Goal: Task Accomplishment & Management: Manage account settings

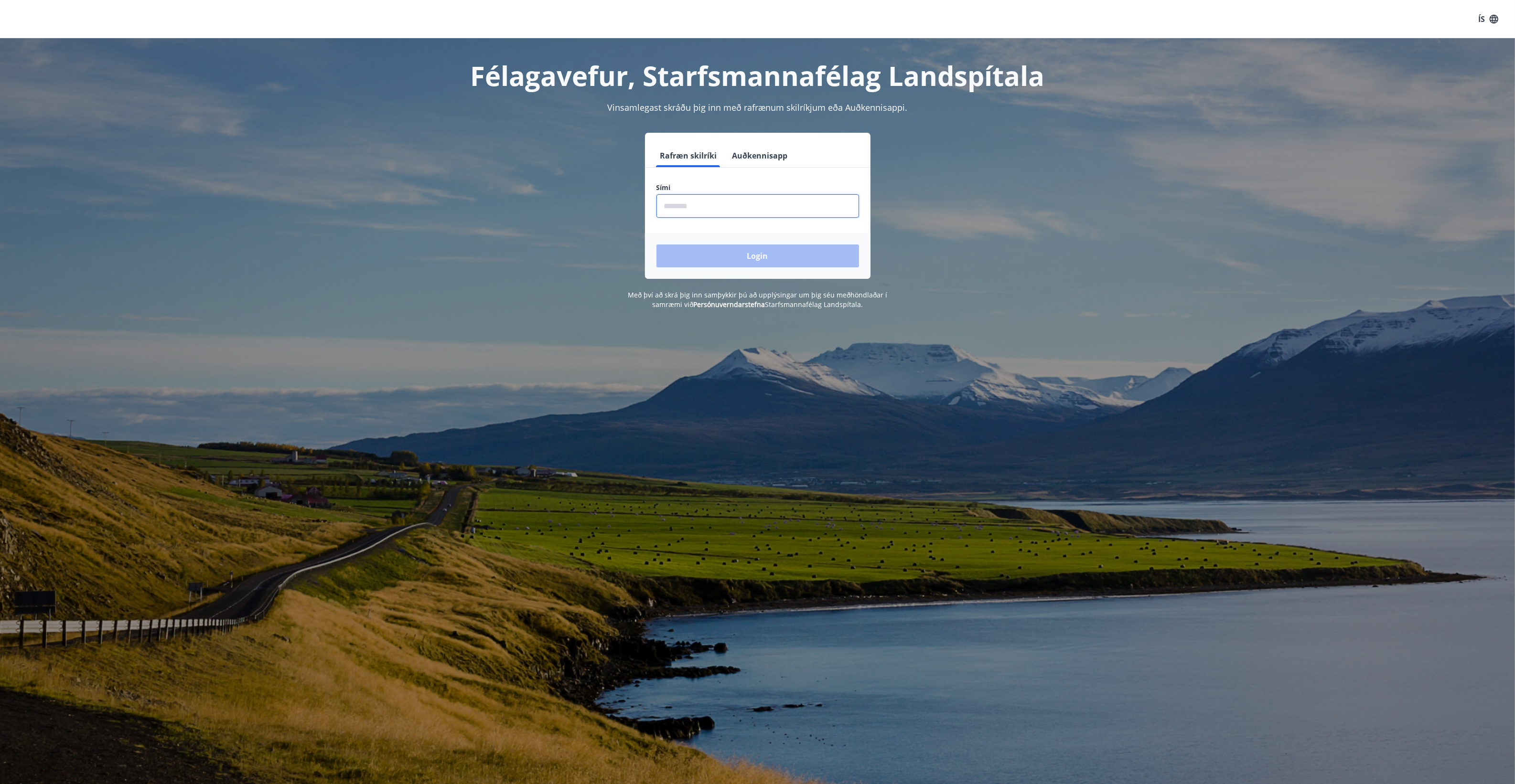
click at [706, 206] on input "phone" at bounding box center [757, 206] width 202 height 24
type input "********"
click at [656, 244] on button "Login" at bounding box center [757, 256] width 202 height 23
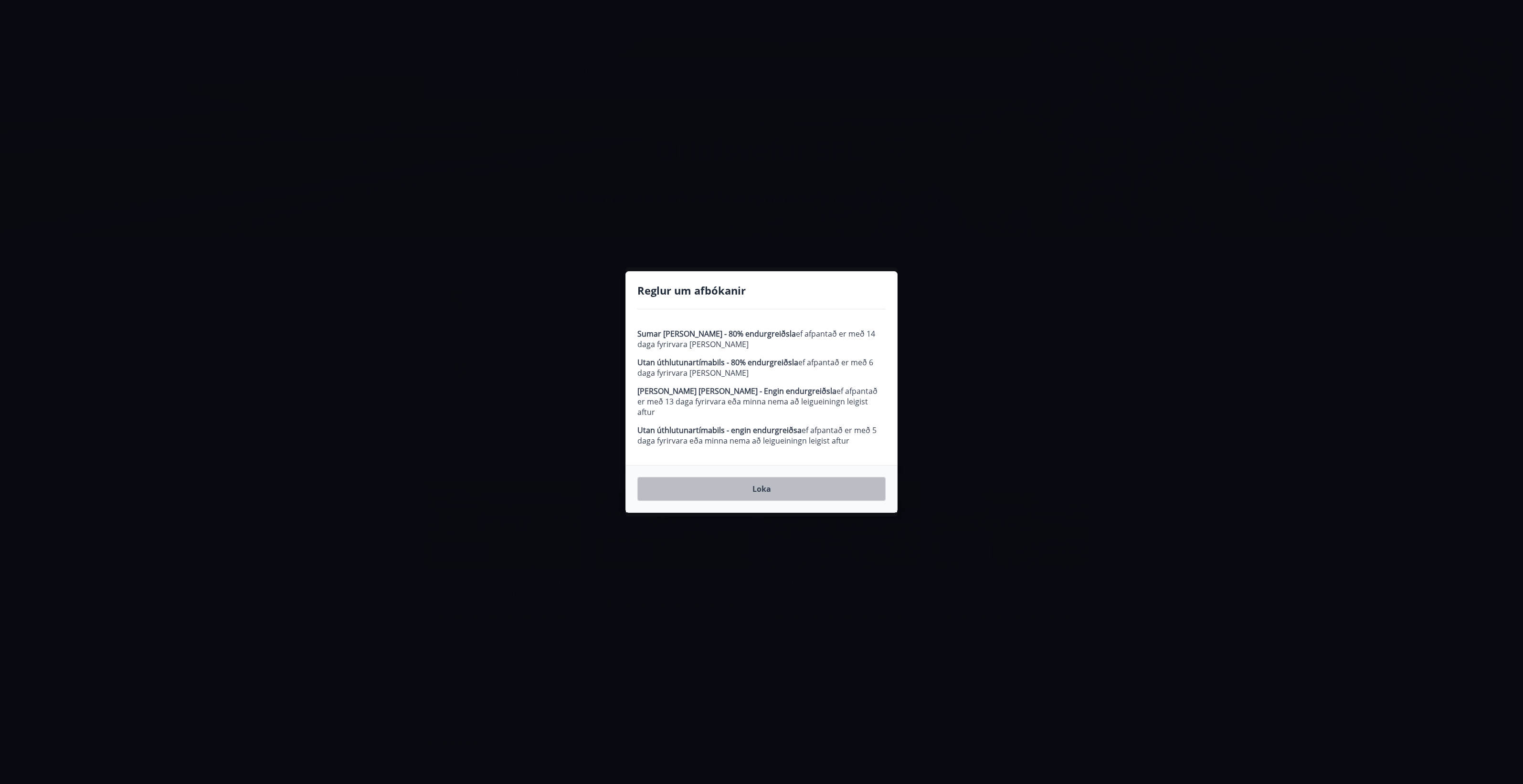
click at [782, 478] on button "Loka" at bounding box center [761, 489] width 248 height 24
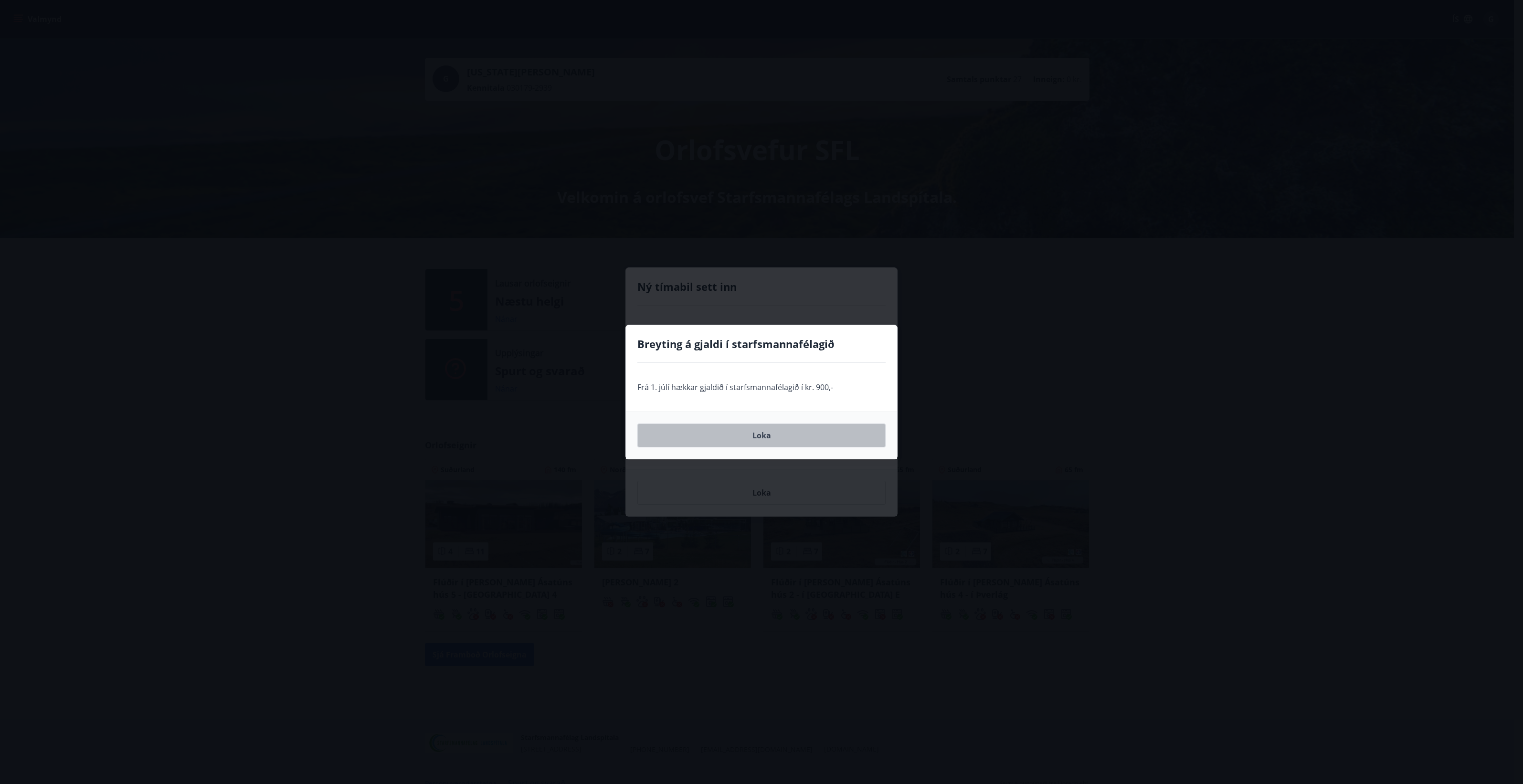
click at [757, 434] on button "Loka" at bounding box center [761, 435] width 248 height 24
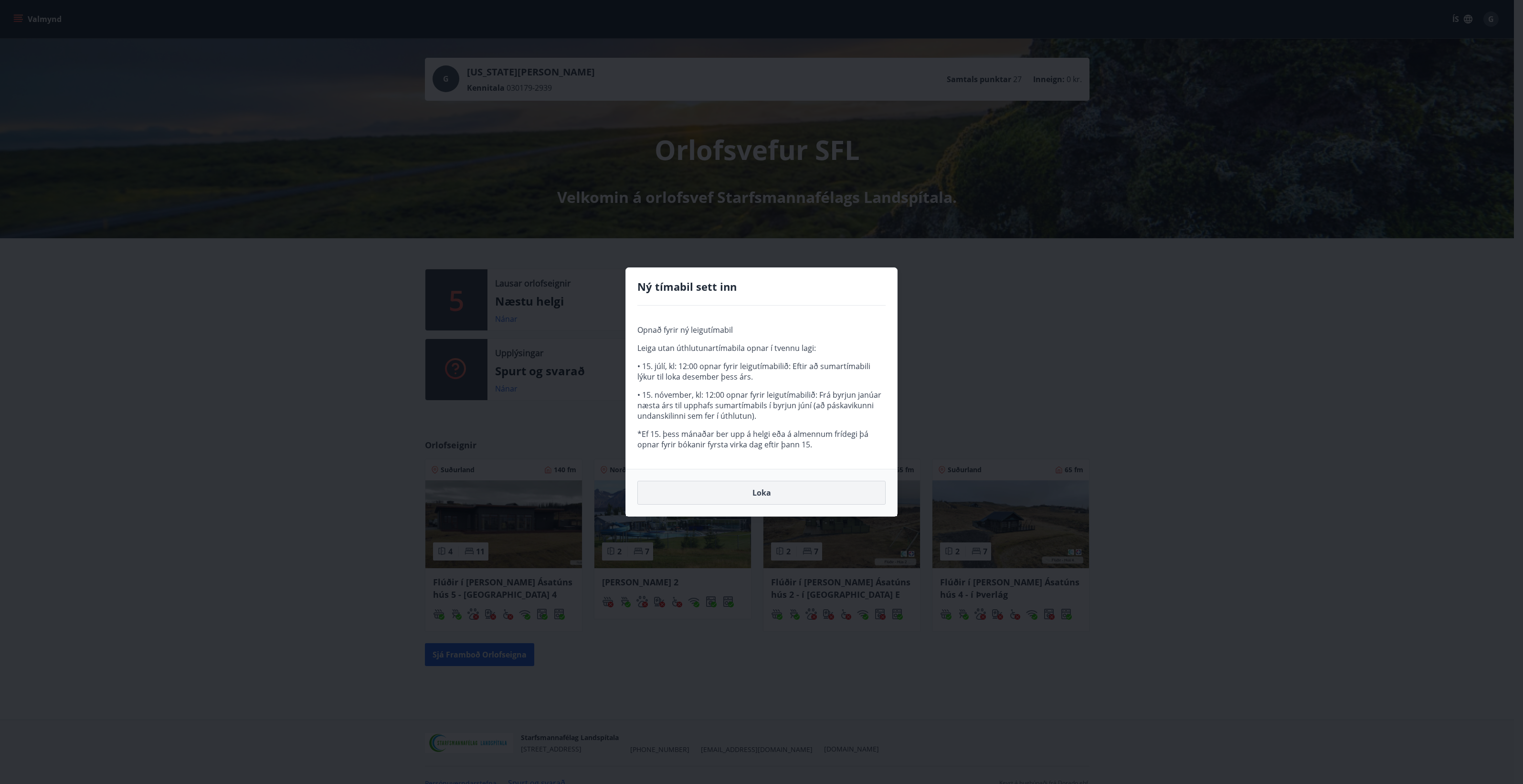
click at [751, 501] on button "Loka" at bounding box center [761, 492] width 248 height 24
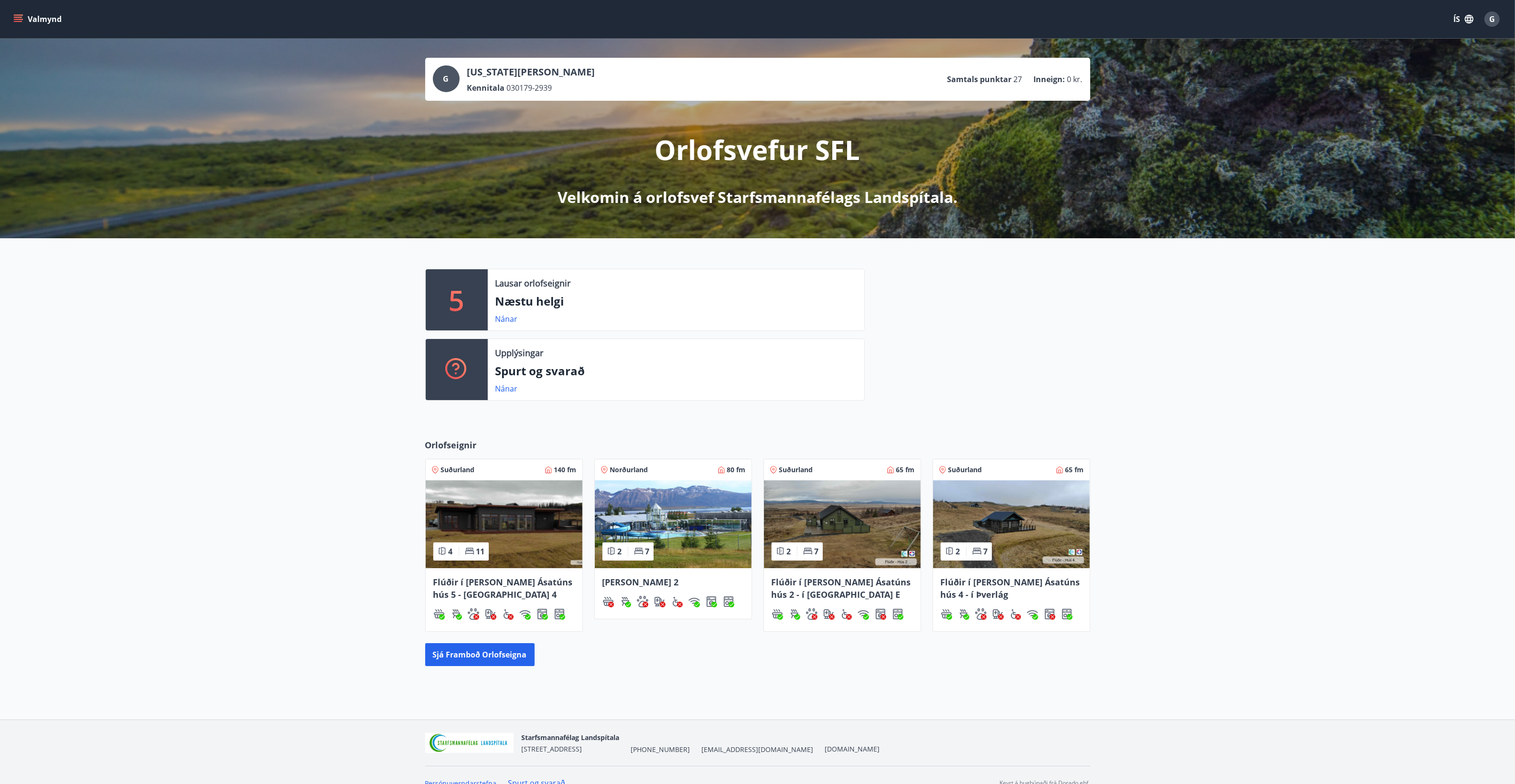
click at [18, 17] on icon "menu" at bounding box center [18, 17] width 9 height 1
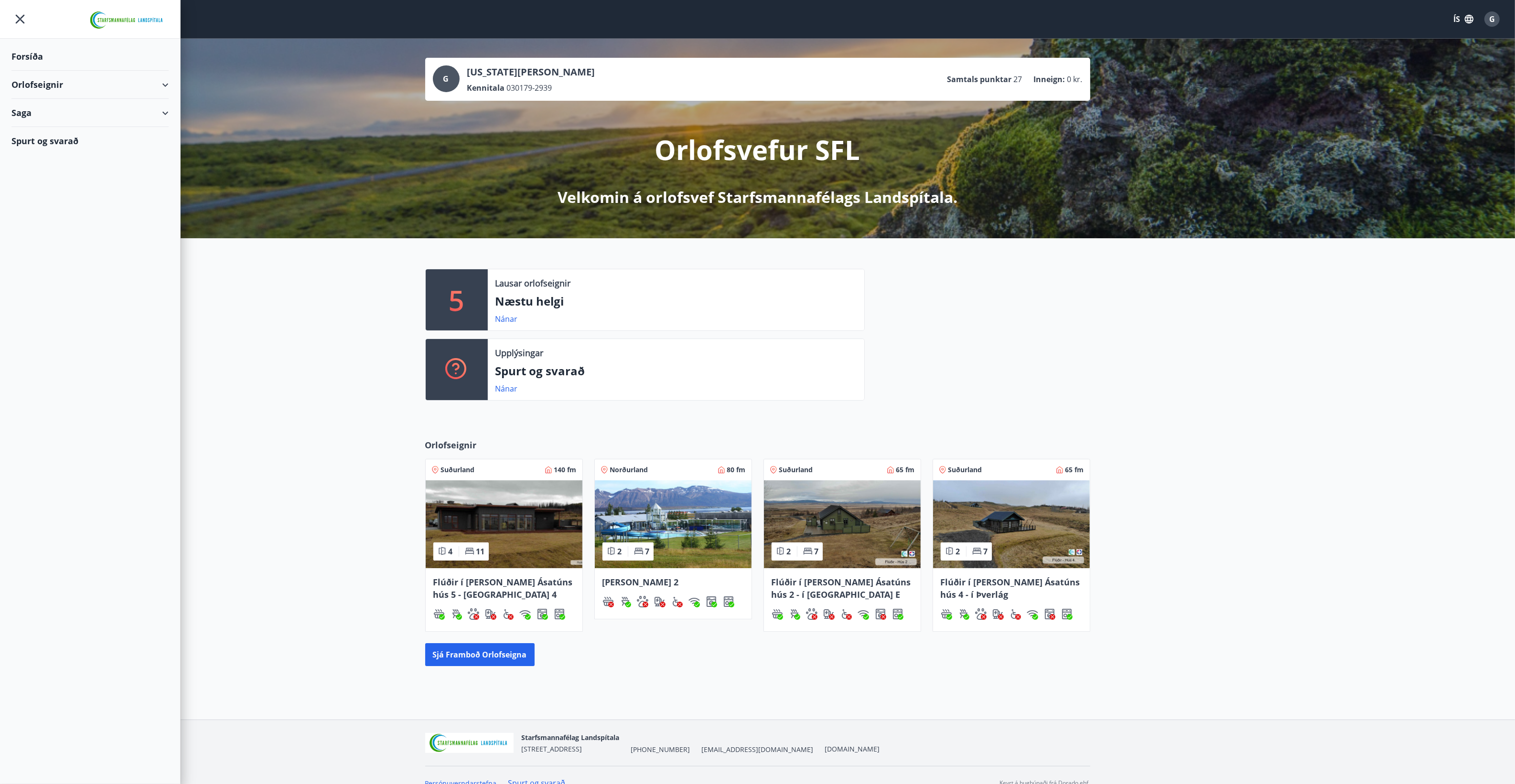
click at [48, 84] on div "Orlofseignir" at bounding box center [89, 84] width 157 height 28
click at [39, 125] on div "Bókunardagatal" at bounding box center [90, 129] width 142 height 20
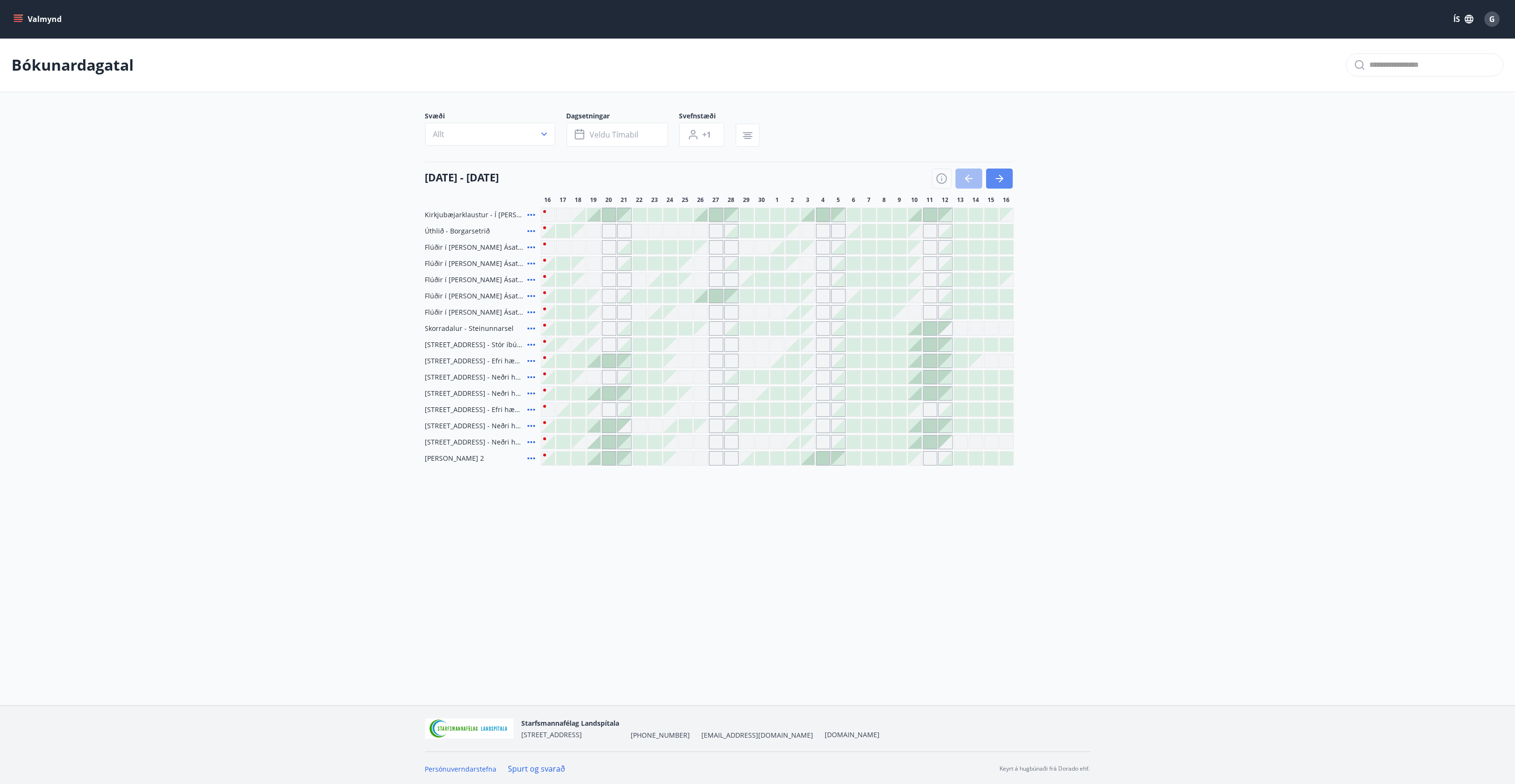
click at [1002, 180] on icon "button" at bounding box center [999, 179] width 11 height 11
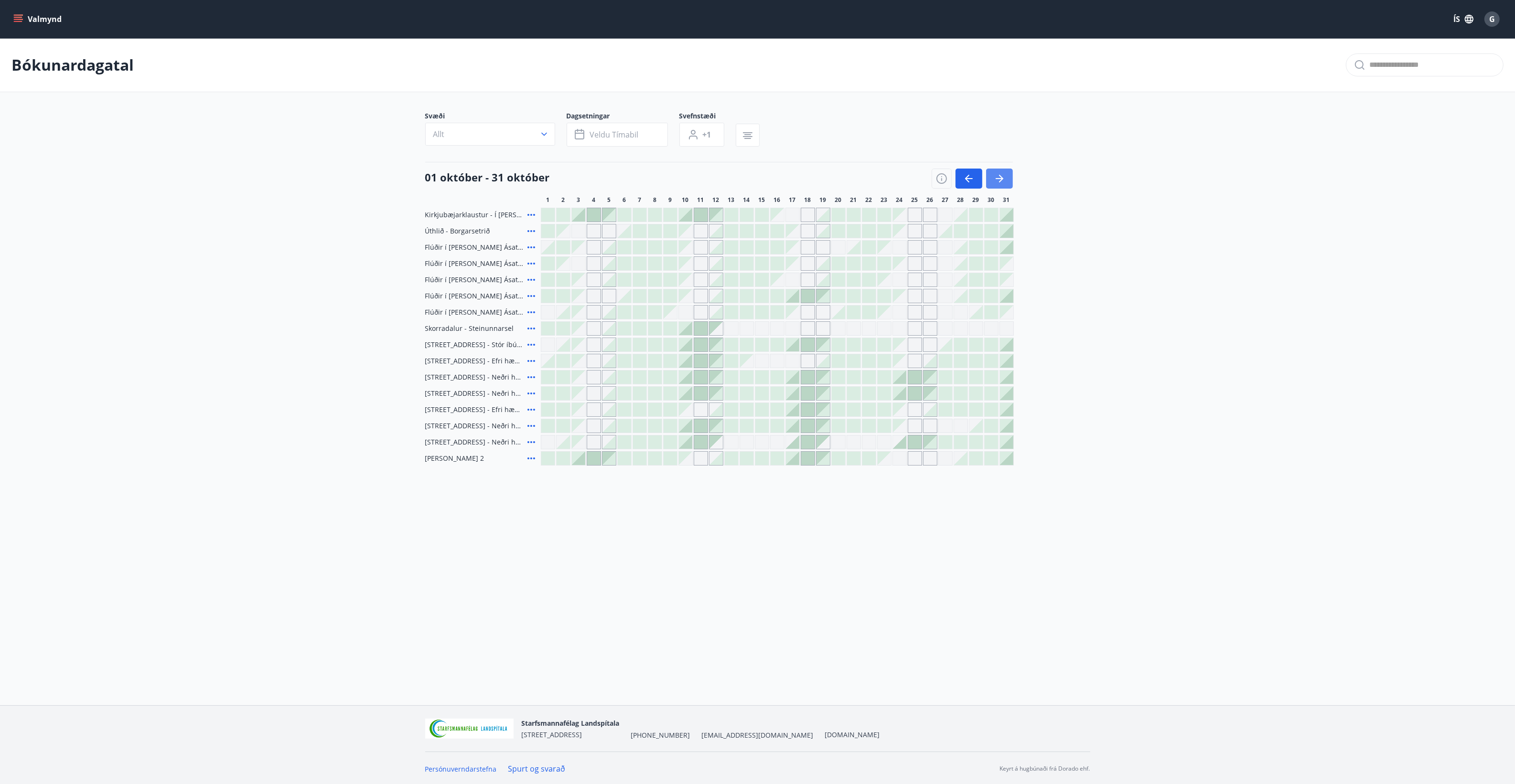
click at [1005, 179] on button "button" at bounding box center [999, 179] width 27 height 20
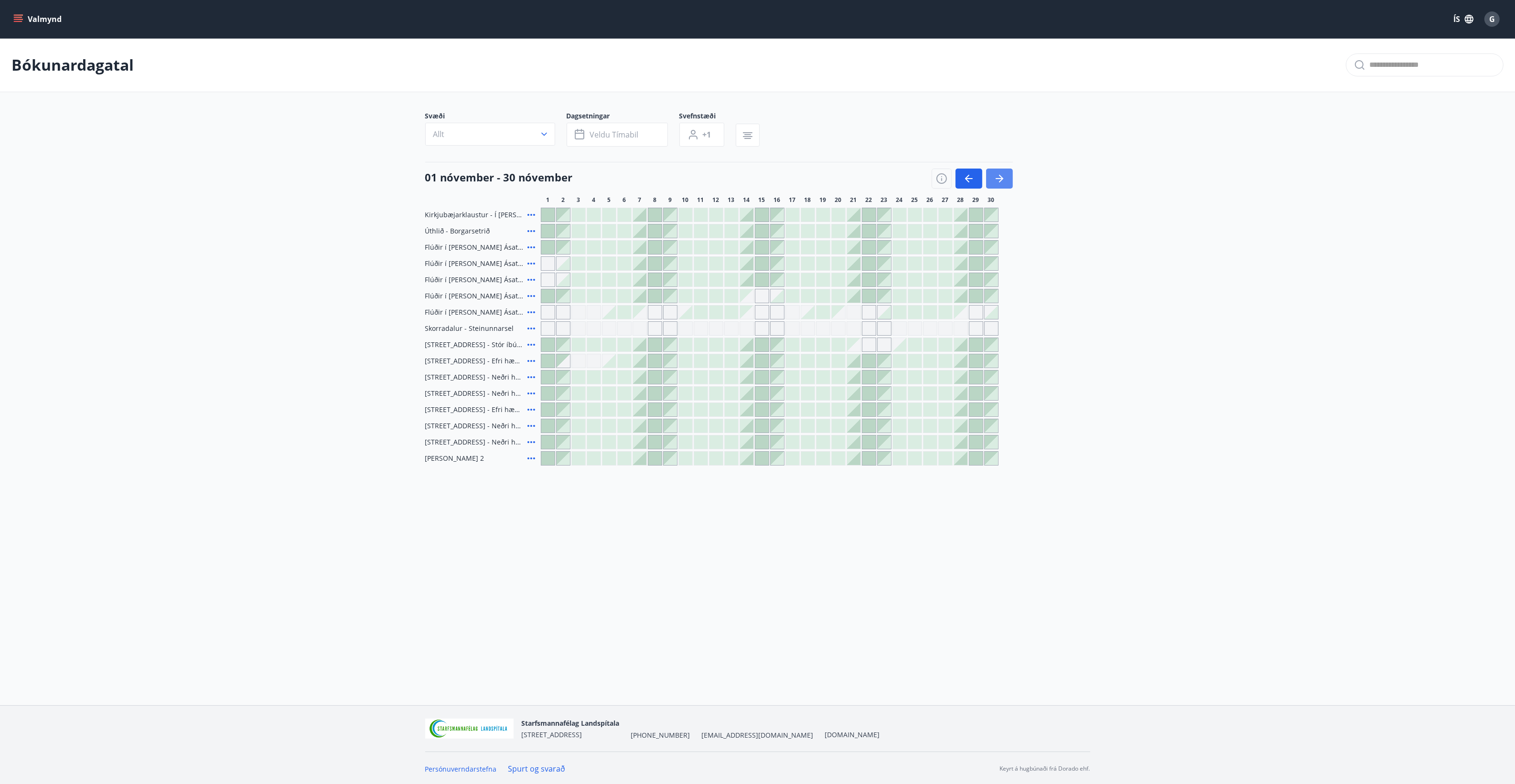
click at [996, 180] on icon "button" at bounding box center [999, 179] width 11 height 11
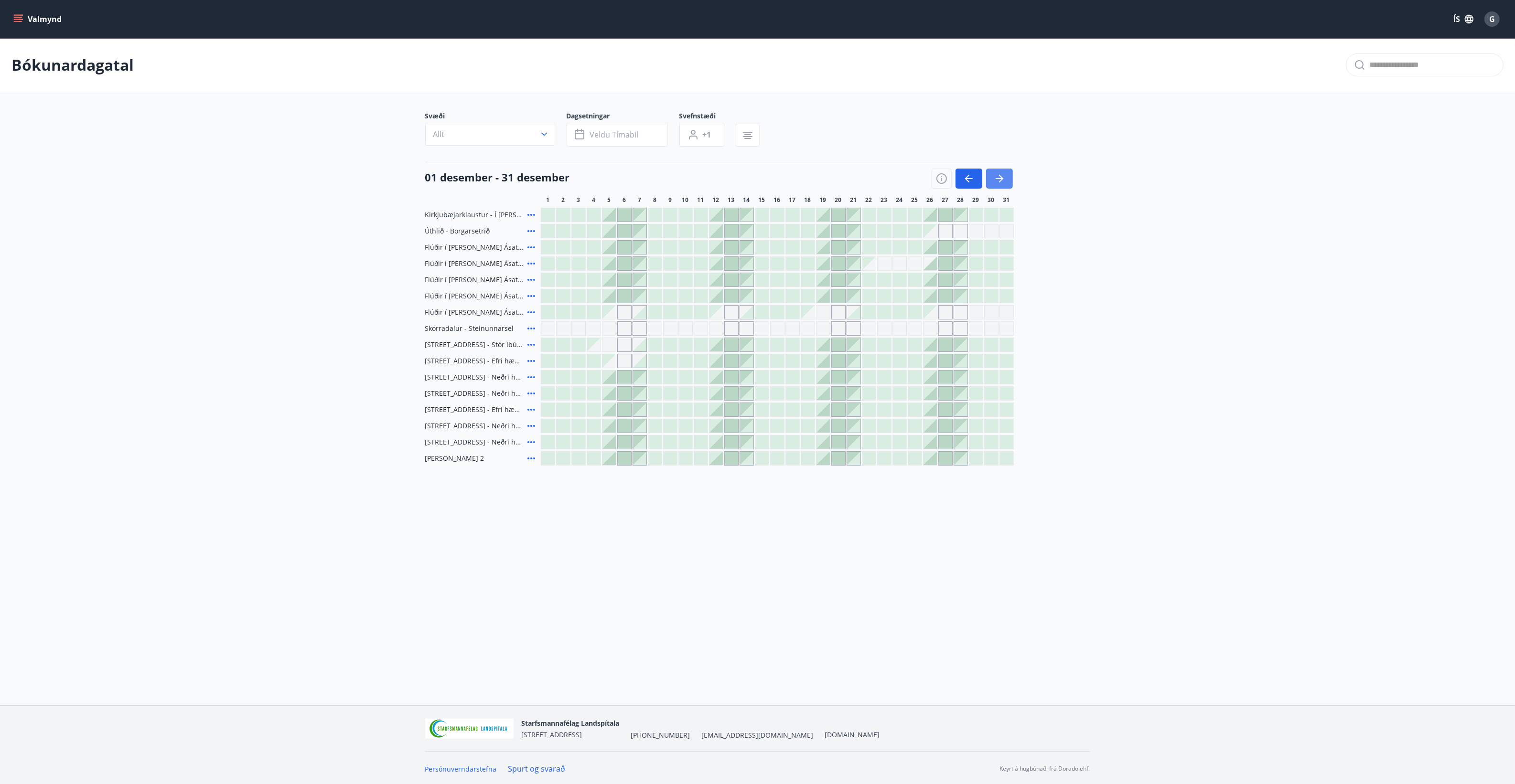
click at [996, 180] on icon "button" at bounding box center [999, 179] width 11 height 11
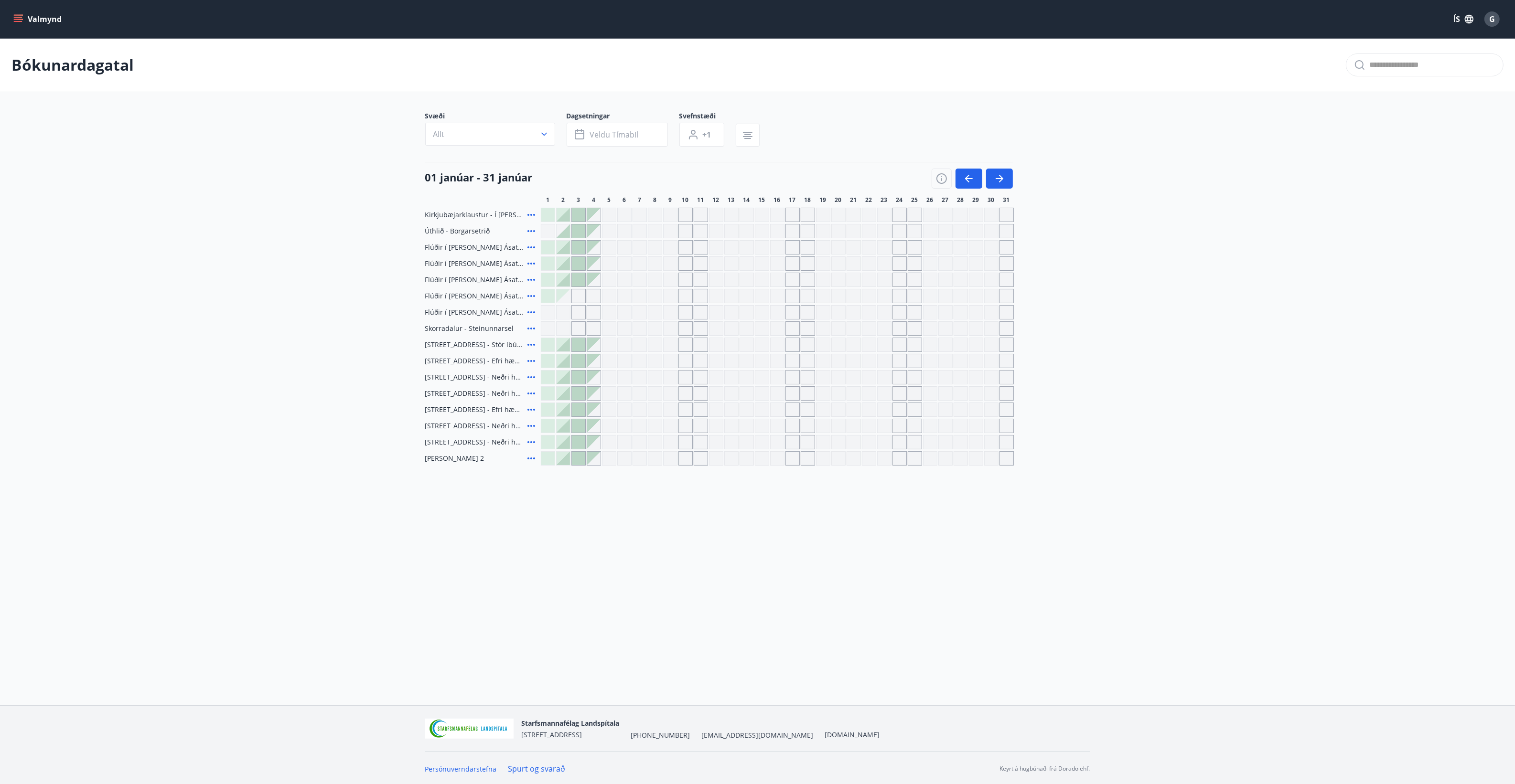
click at [1487, 22] on div "G" at bounding box center [1491, 19] width 16 height 16
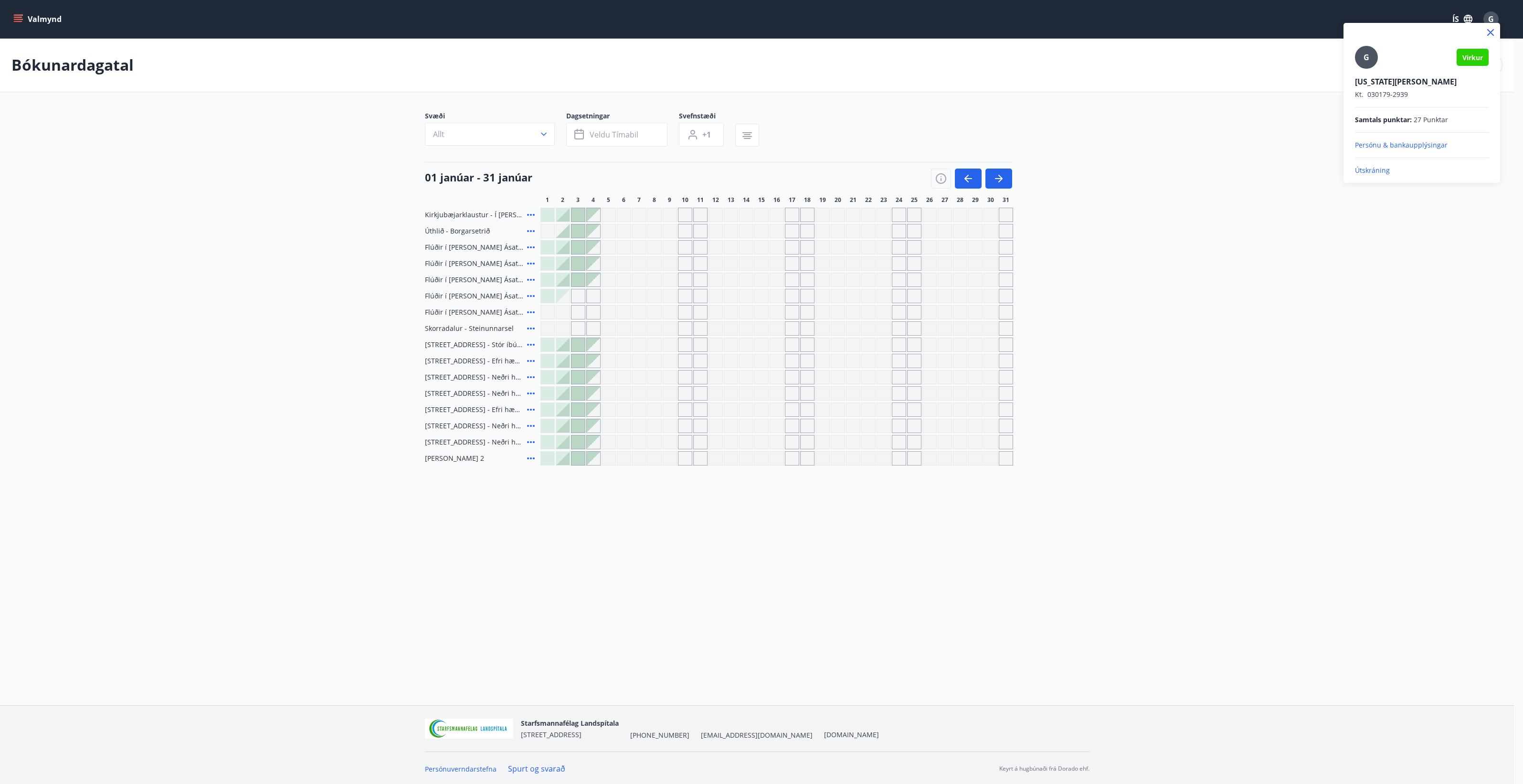
click at [1360, 166] on p "Útskráning" at bounding box center [1421, 170] width 133 height 9
